Goal: Communication & Community: Answer question/provide support

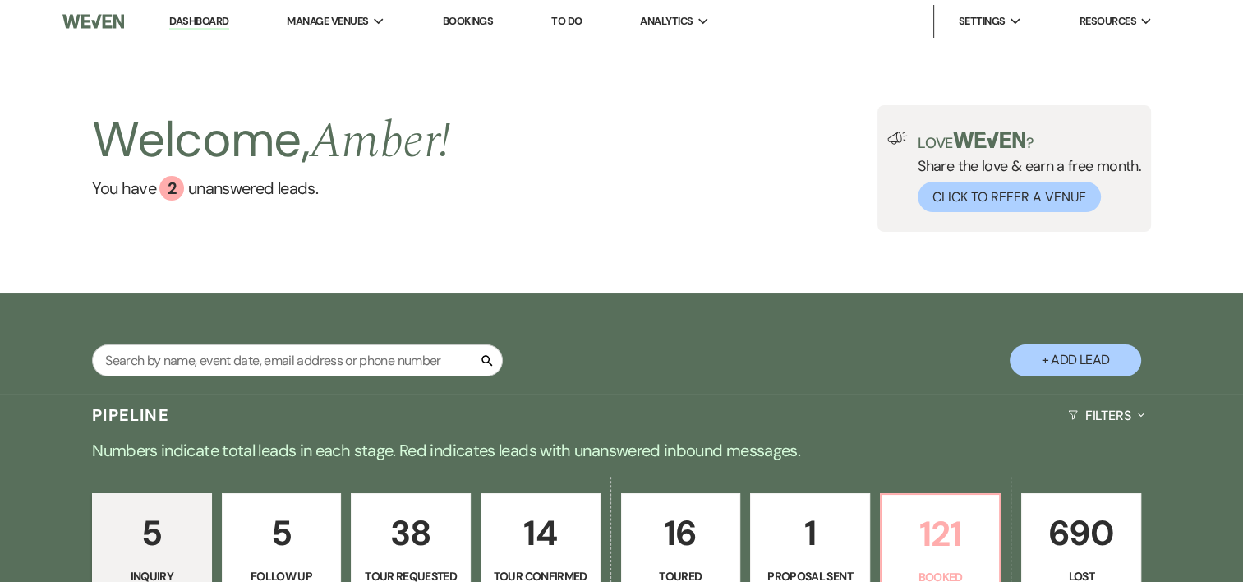
click at [956, 565] on link "121 Booked" at bounding box center [941, 546] width 122 height 107
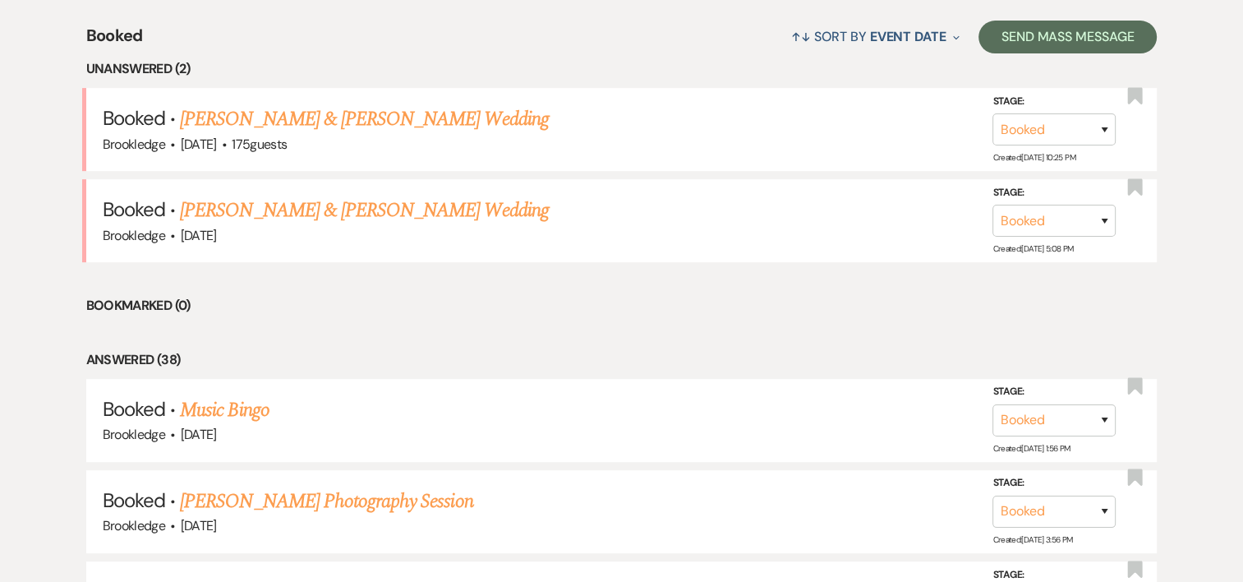
scroll to position [692, 0]
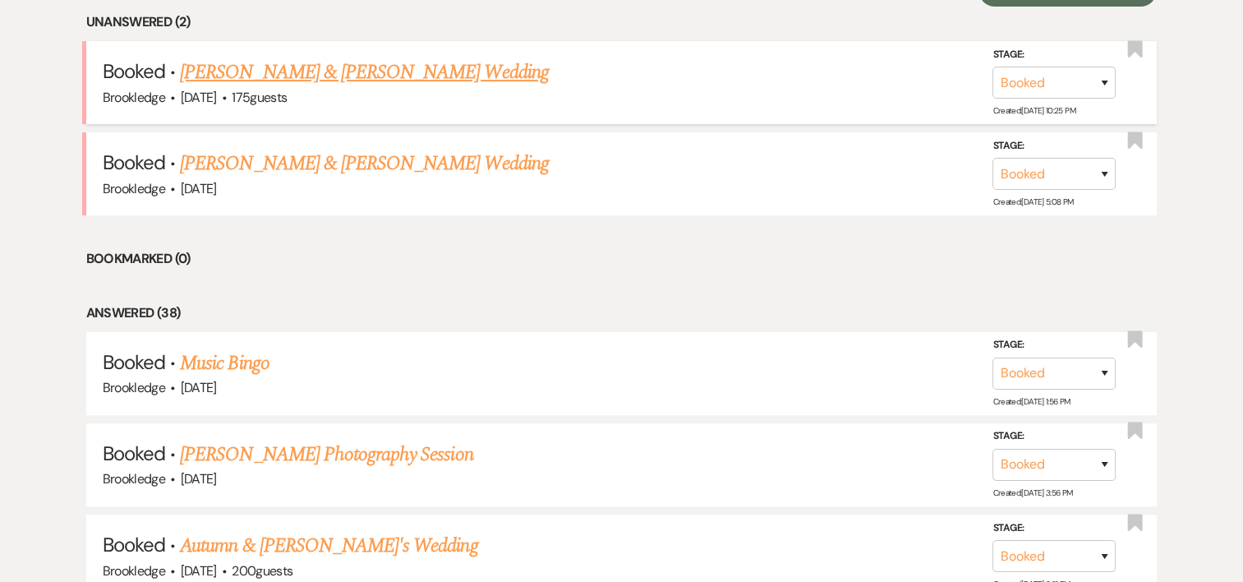
click at [332, 82] on link "[PERSON_NAME] & [PERSON_NAME] Wedding" at bounding box center [364, 73] width 368 height 30
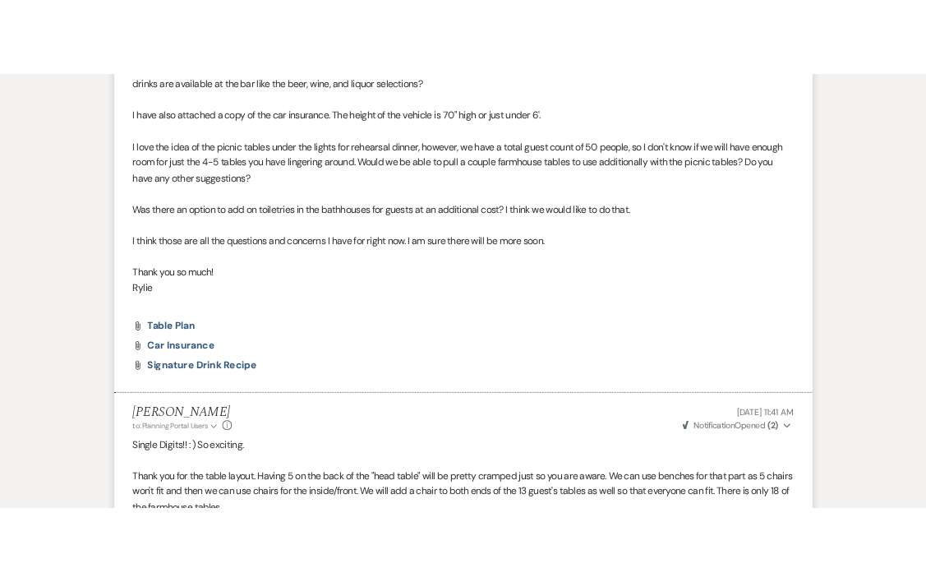
scroll to position [1721, 0]
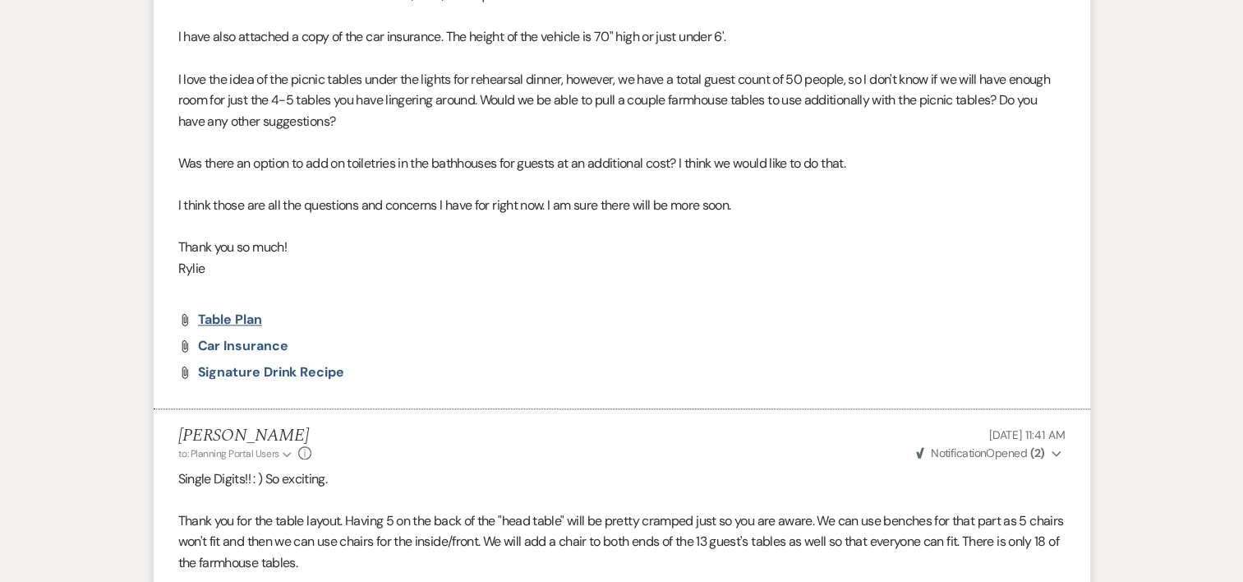
click at [235, 315] on span "Table Plan" at bounding box center [230, 319] width 64 height 17
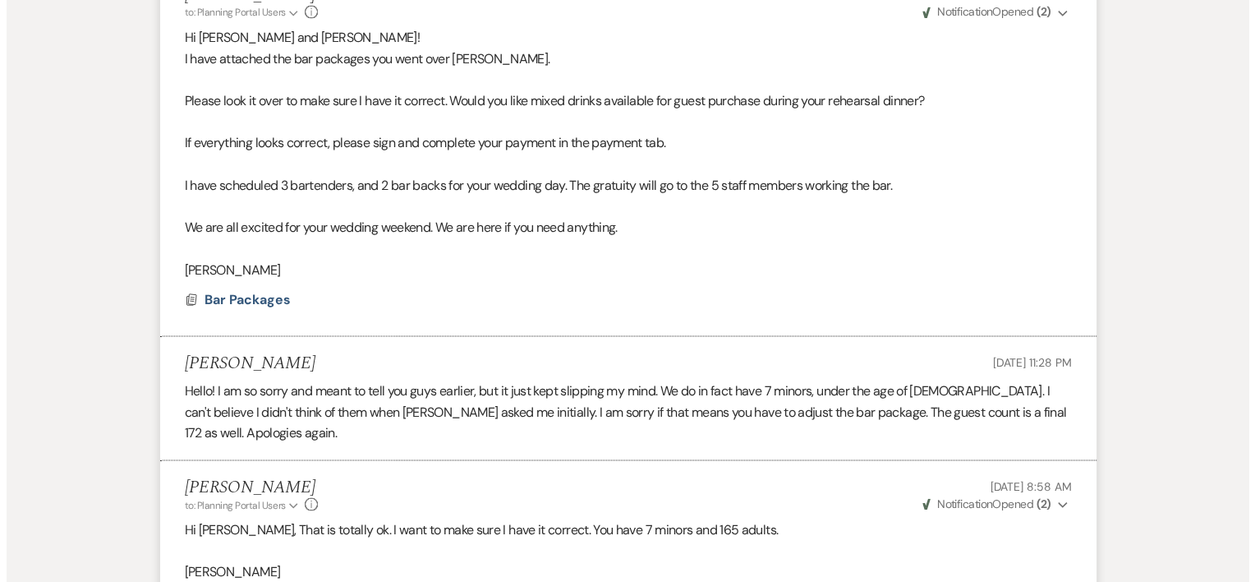
scroll to position [2938, 0]
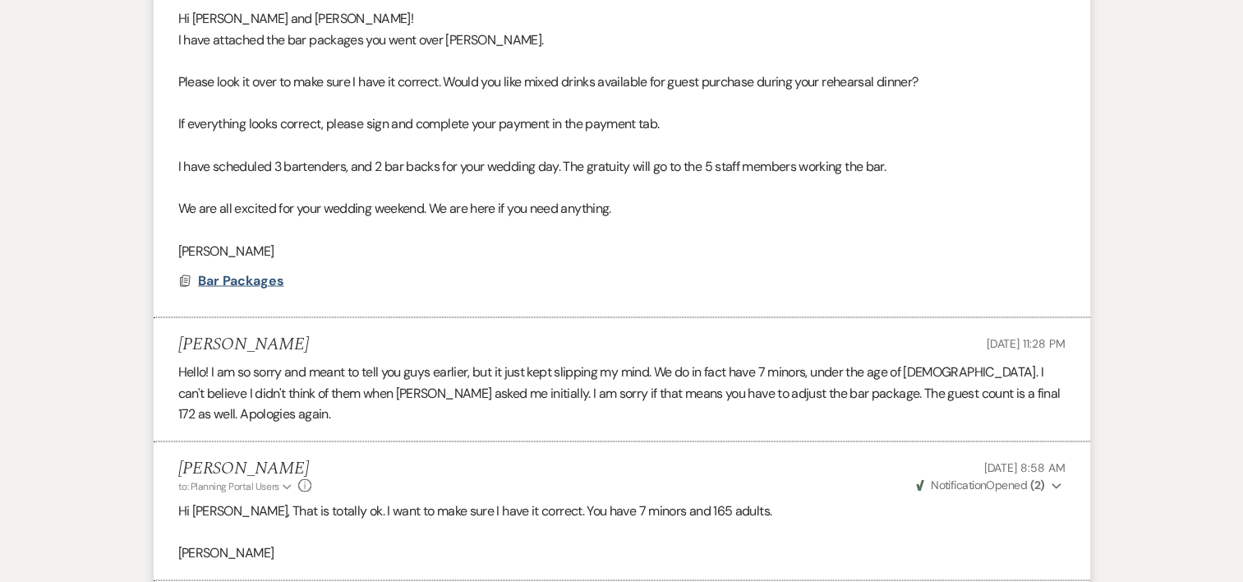
click at [242, 278] on span "Bar Packages" at bounding box center [241, 279] width 86 height 17
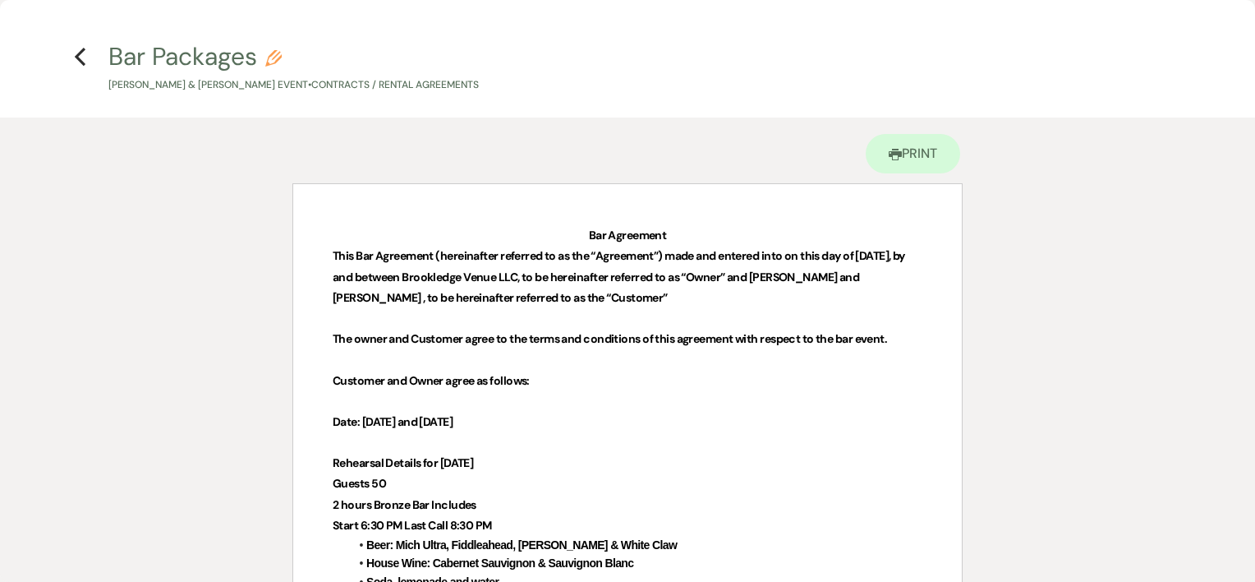
click at [725, 470] on p "Rehearsal Details for [DATE]" at bounding box center [628, 463] width 590 height 21
drag, startPoint x: 1254, startPoint y: 168, endPoint x: 1255, endPoint y: 351, distance: 183.2
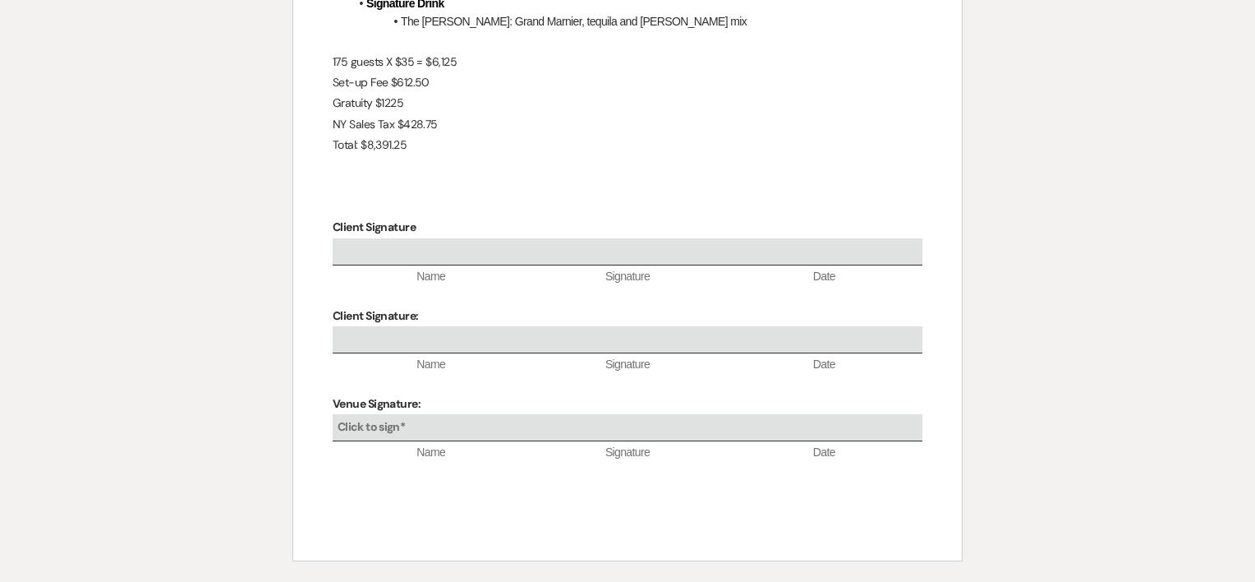
scroll to position [981, 0]
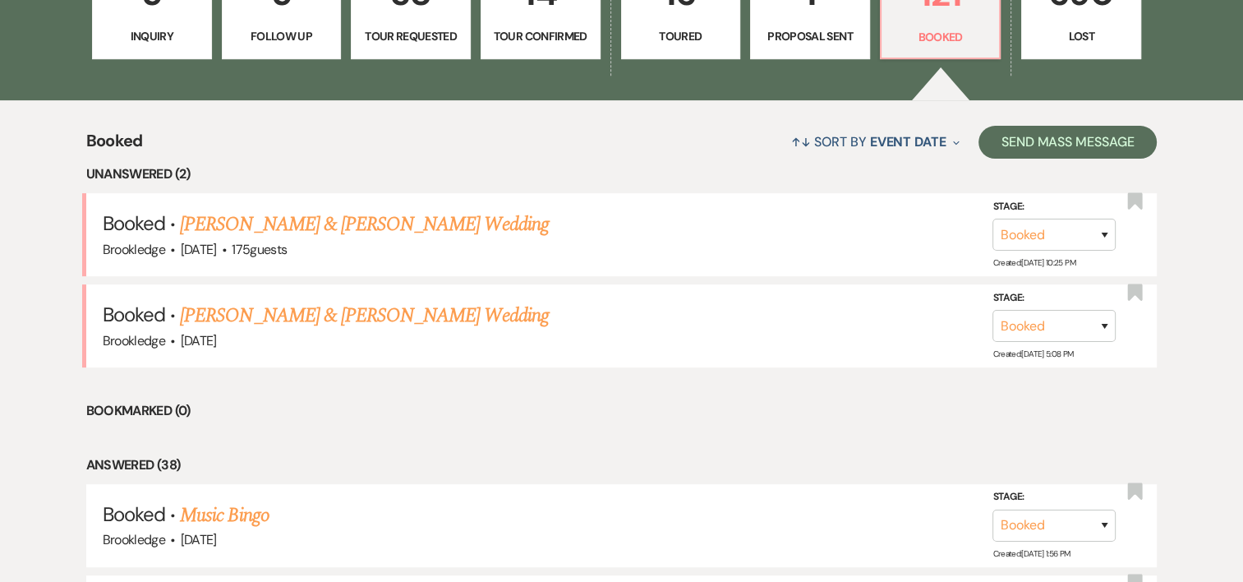
scroll to position [458, 0]
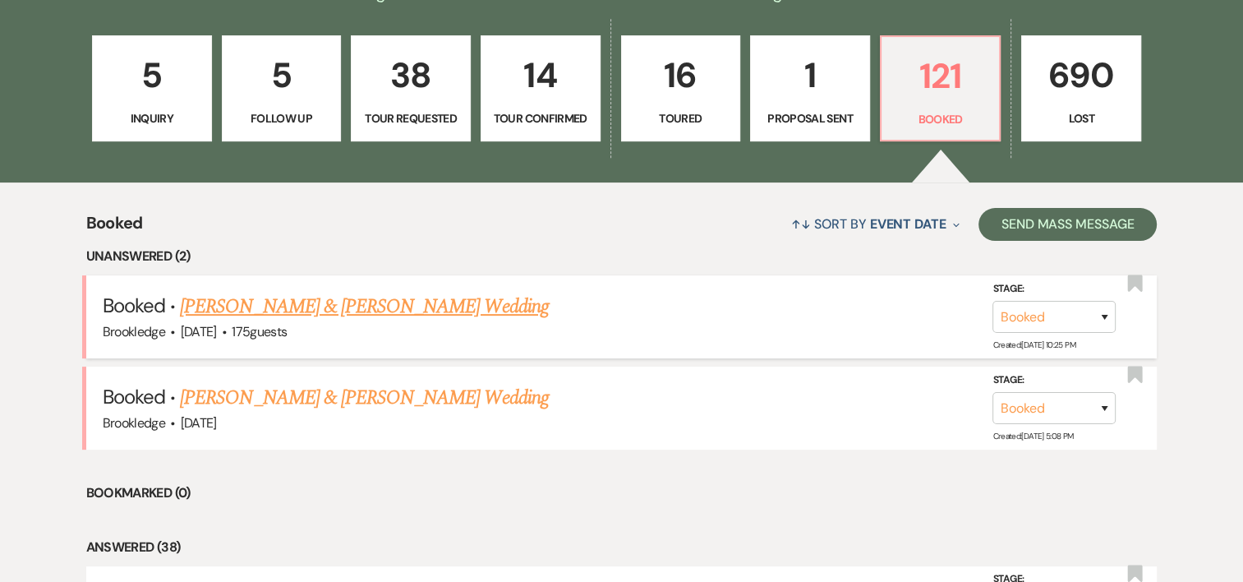
click at [414, 303] on link "[PERSON_NAME] & [PERSON_NAME] Wedding" at bounding box center [364, 307] width 368 height 30
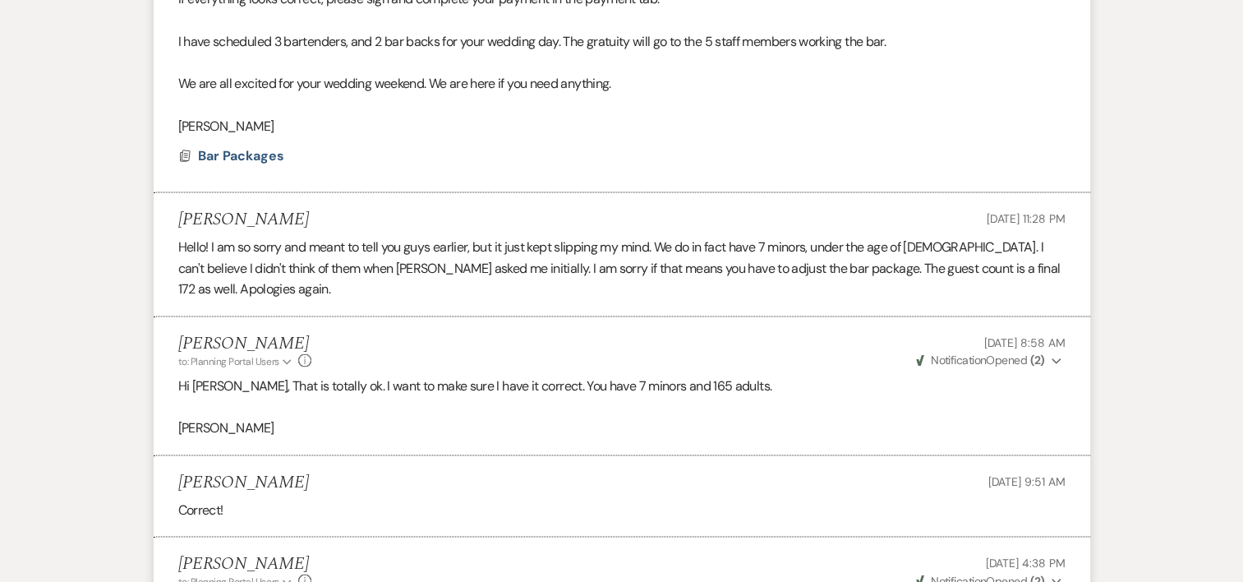
scroll to position [3260, 0]
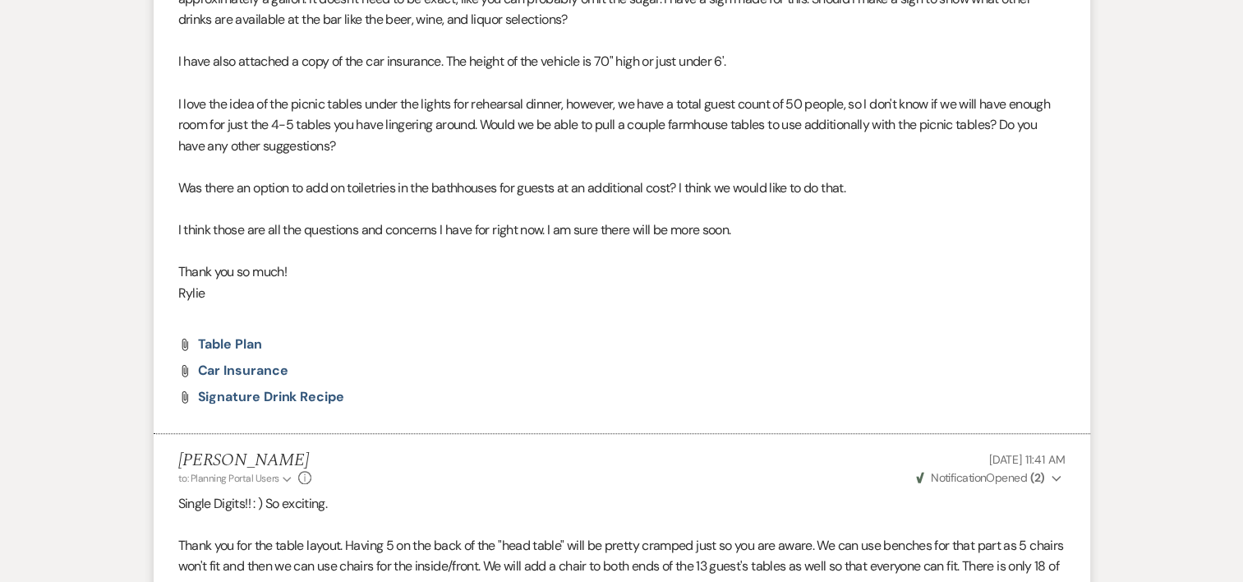
scroll to position [1710, 0]
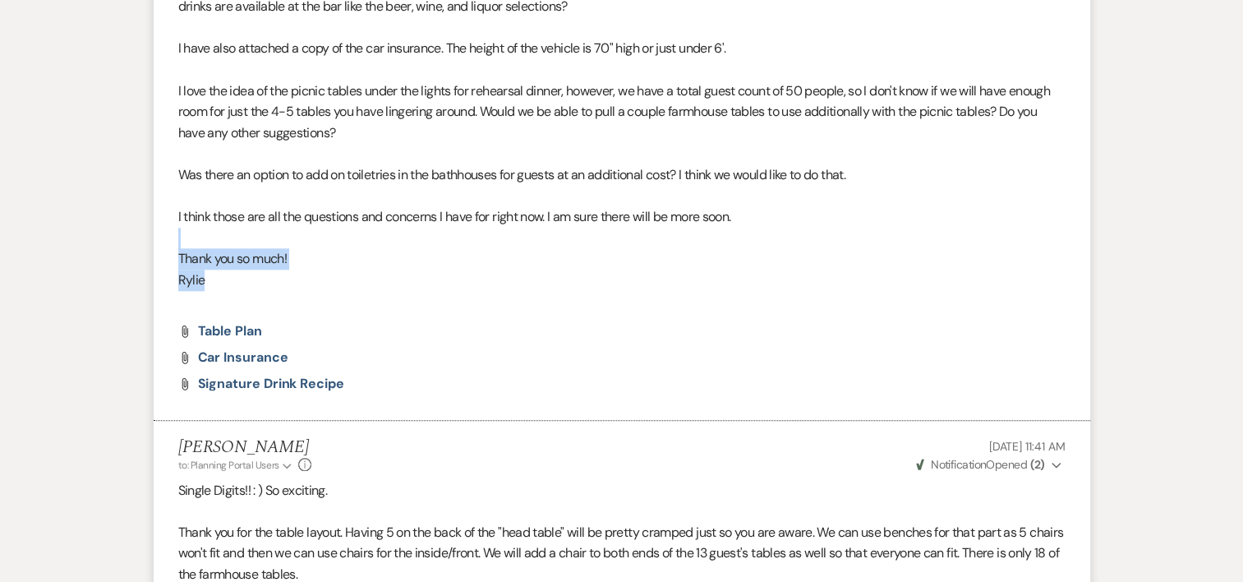
drag, startPoint x: 1242, startPoint y: 243, endPoint x: 1252, endPoint y: 285, distance: 43.0
drag, startPoint x: 1252, startPoint y: 285, endPoint x: 1226, endPoint y: 348, distance: 68.5
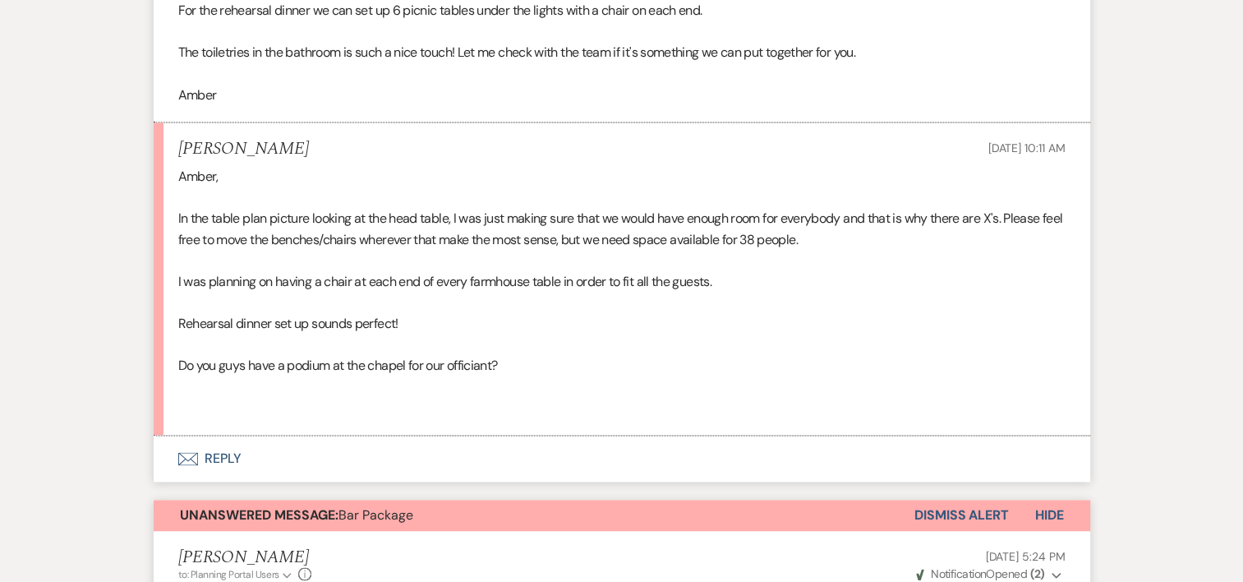
scroll to position [2351, 0]
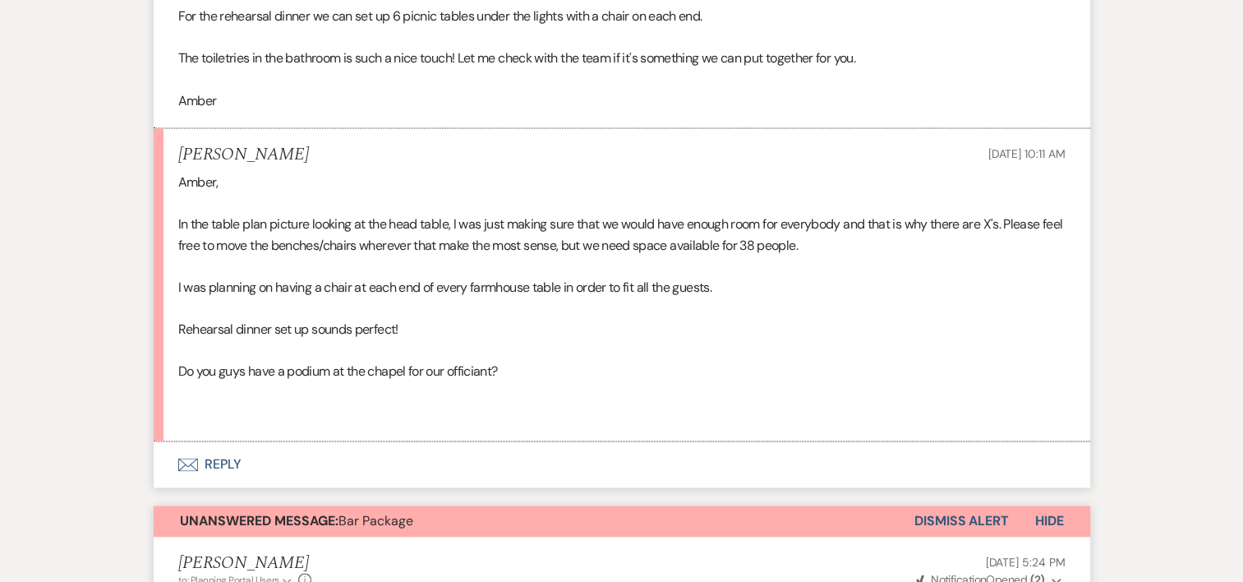
click at [325, 445] on button "Envelope Reply" at bounding box center [622, 464] width 937 height 46
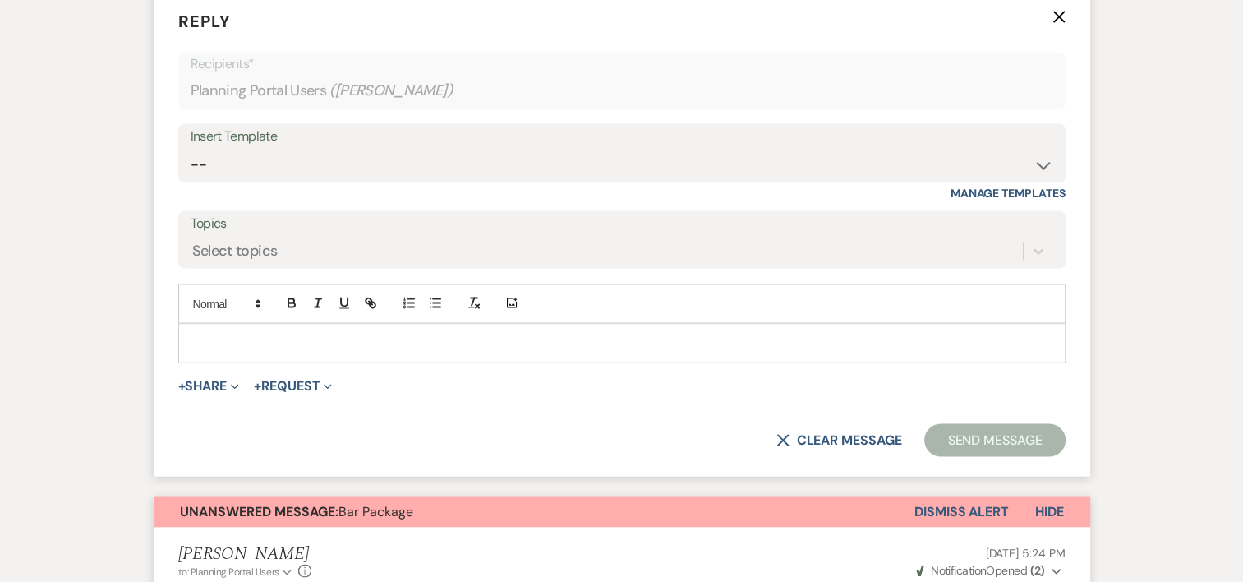
scroll to position [2831, 0]
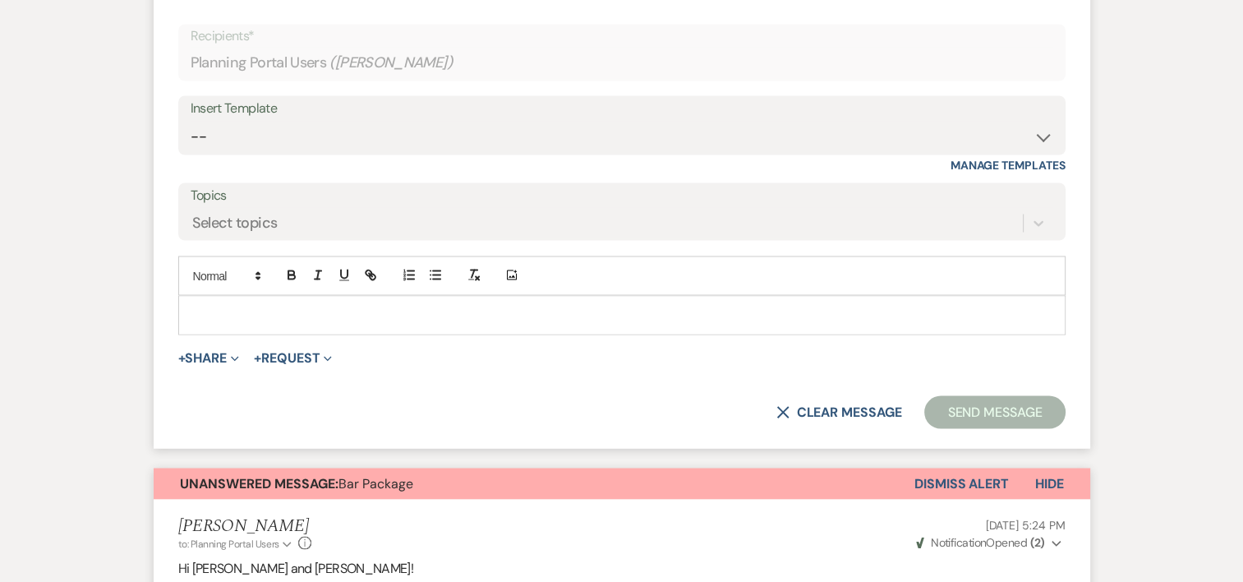
click at [785, 306] on p at bounding box center [621, 315] width 861 height 18
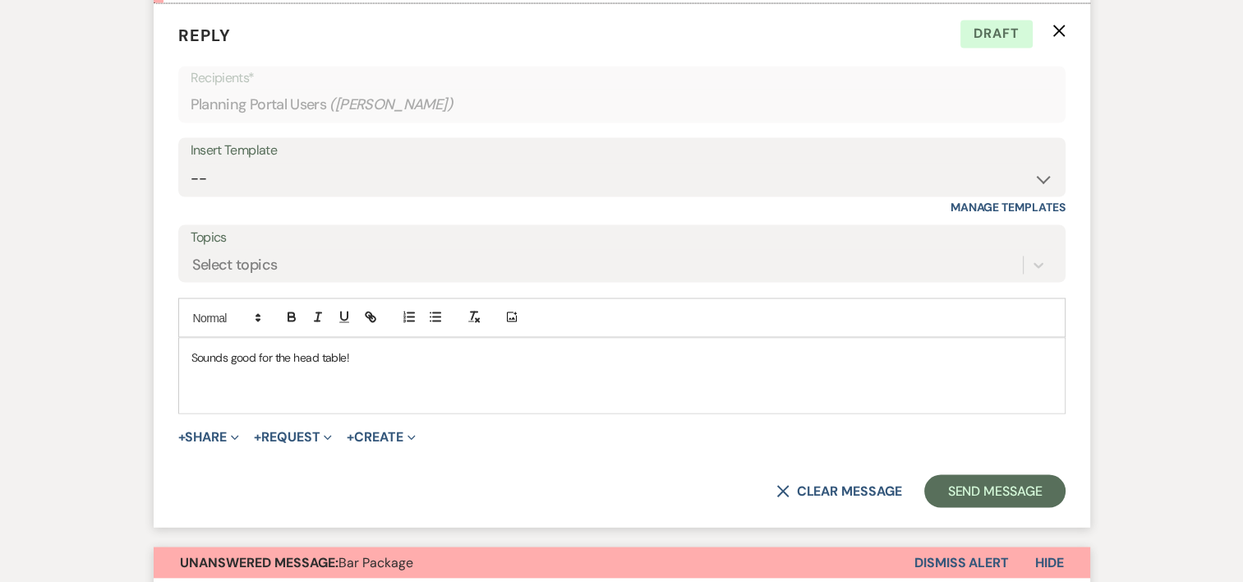
scroll to position [2797, 0]
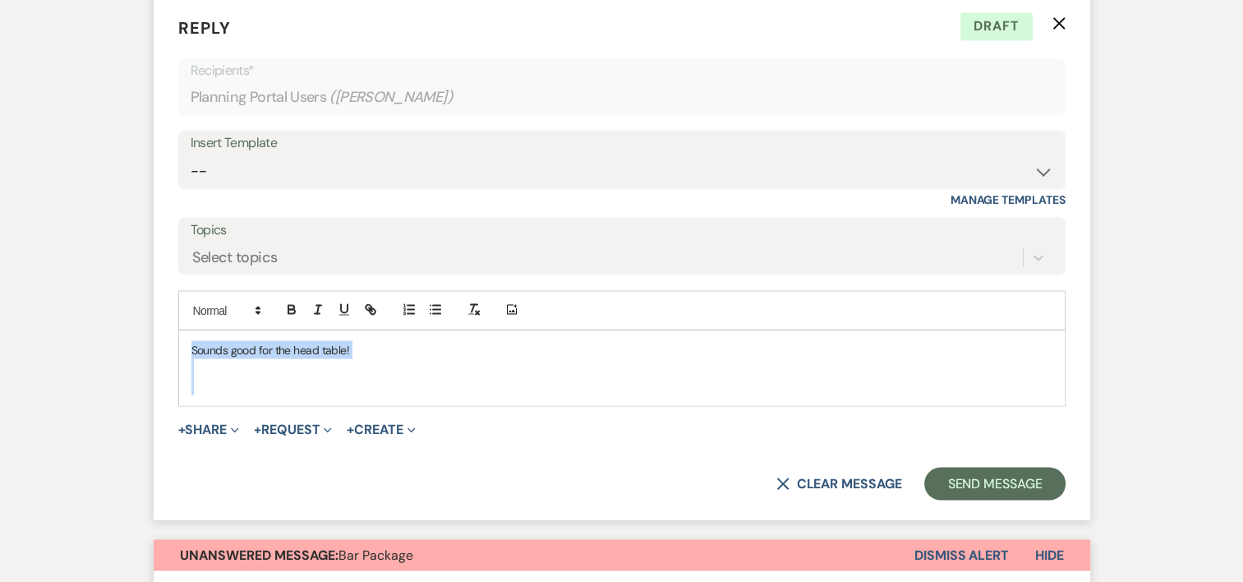
drag, startPoint x: 398, startPoint y: 374, endPoint x: 167, endPoint y: 346, distance: 232.5
click at [167, 346] on form "Reply X Draft Recipients* Planning Portal Users ( [PERSON_NAME] ) Insert Templa…" at bounding box center [622, 257] width 937 height 523
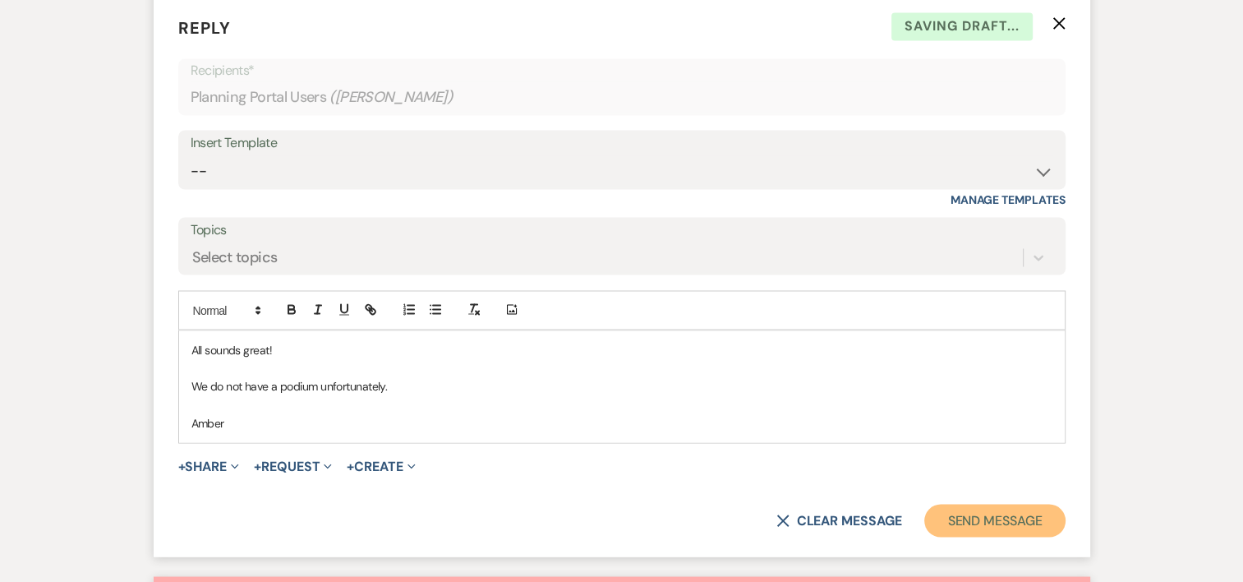
click at [1009, 504] on button "Send Message" at bounding box center [994, 520] width 140 height 33
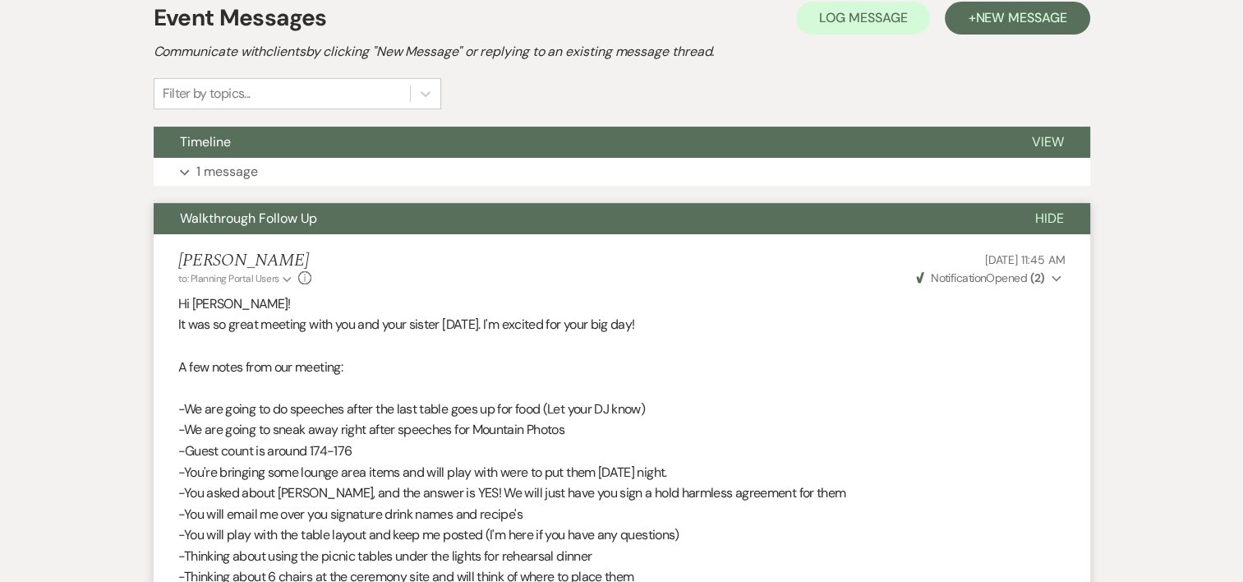
scroll to position [789, 0]
